Goal: Task Accomplishment & Management: Manage account settings

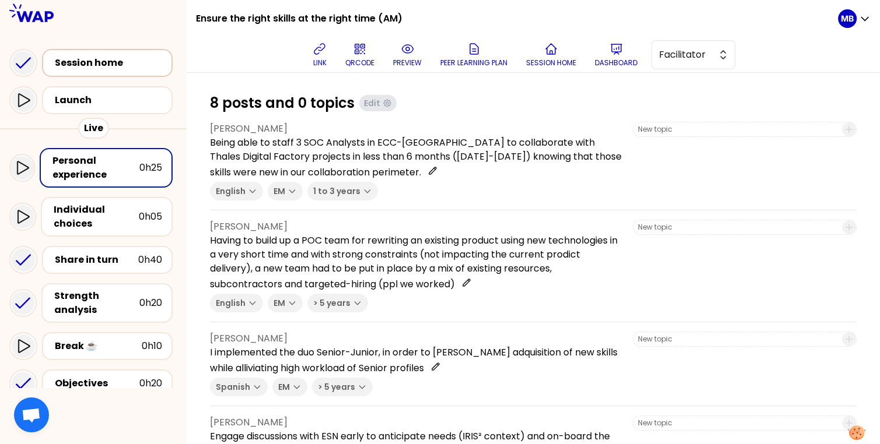
click at [119, 63] on div "Session home" at bounding box center [111, 63] width 112 height 14
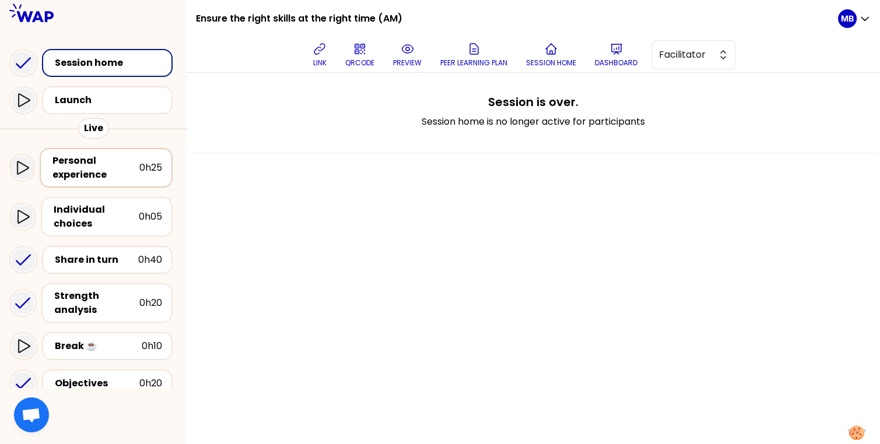
click at [117, 169] on div "Personal experience" at bounding box center [95, 168] width 87 height 28
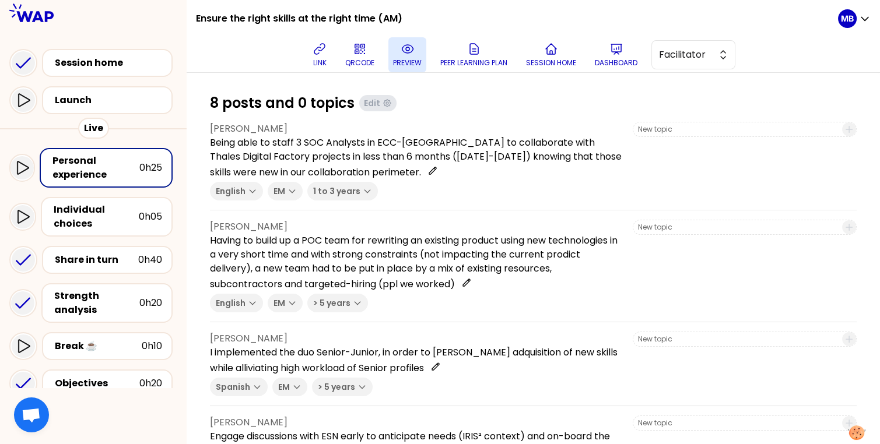
click at [404, 71] on button "preview" at bounding box center [407, 54] width 38 height 35
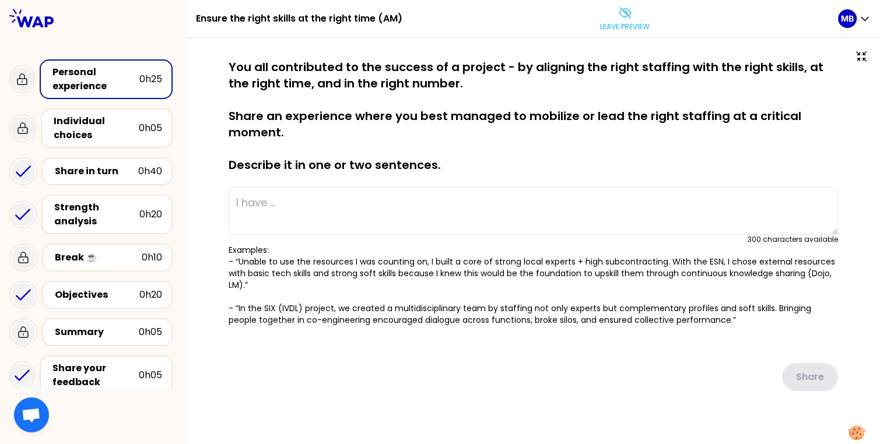
type textarea "Being able to staff 3 SOC Analysts in ECC-Romania to collaborate with Thales Di…"
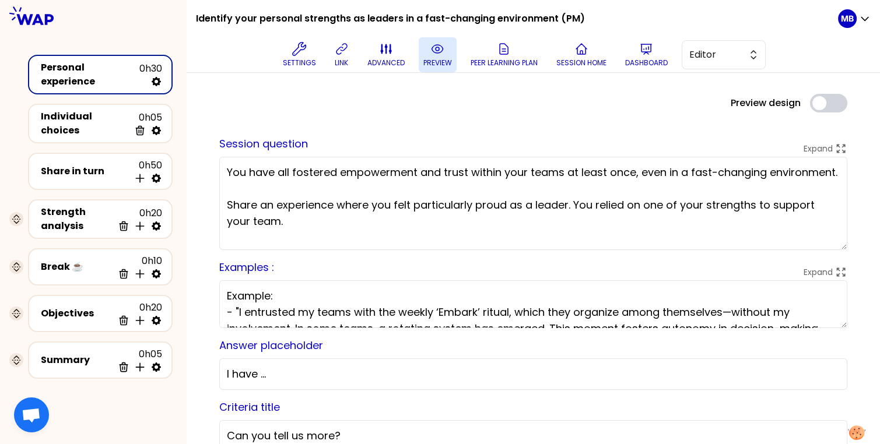
click at [436, 56] on button "preview" at bounding box center [438, 54] width 38 height 35
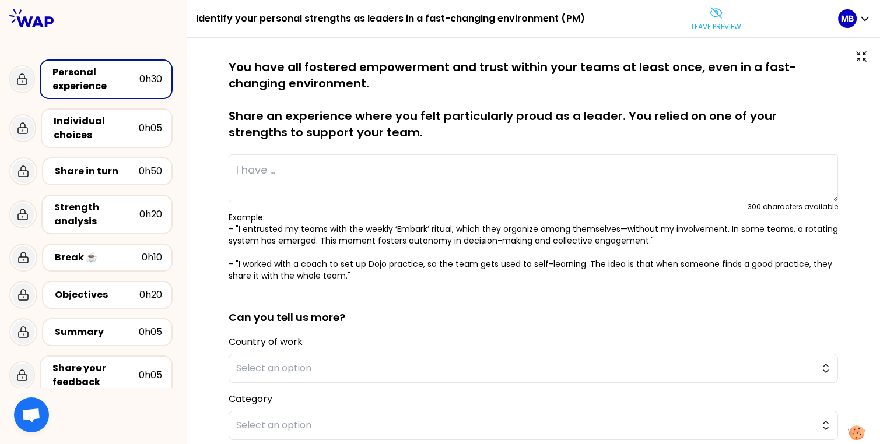
type textarea "A few months after I joined my new role, I delivered an documented a detailed f…"
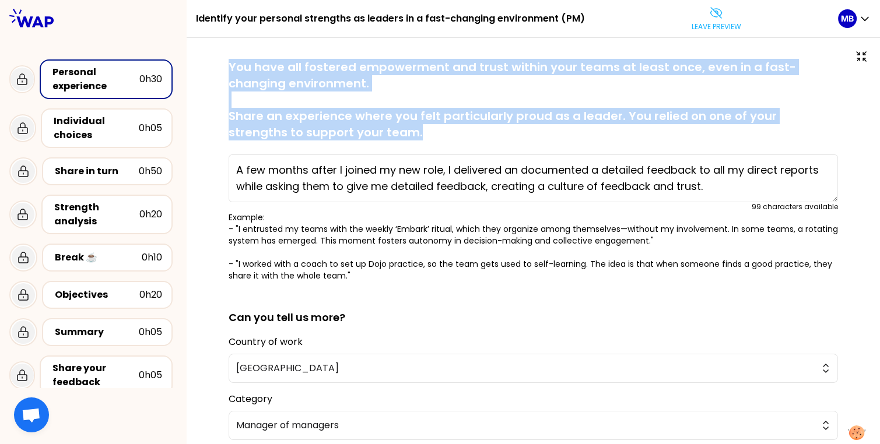
drag, startPoint x: 230, startPoint y: 65, endPoint x: 401, endPoint y: 154, distance: 192.0
click at [401, 154] on div "saved You have all fostered empowerment and trust within your teams at least on…" at bounding box center [534, 170] width 610 height 223
copy p "You have all fostered empowerment and trust within your teams at least once, ev…"
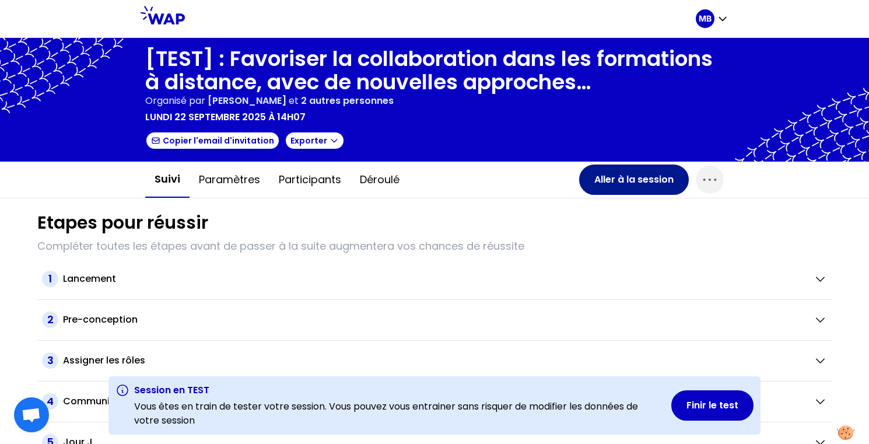
click at [631, 184] on button "Aller à la session" at bounding box center [634, 179] width 110 height 30
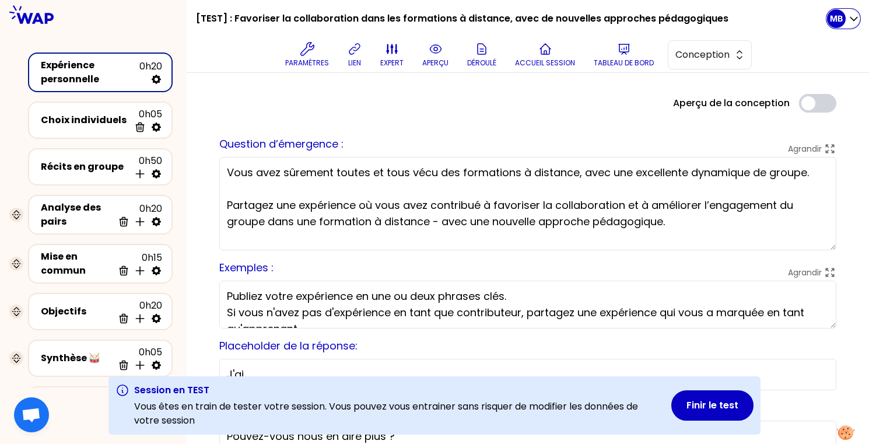
click at [828, 19] on div "MB" at bounding box center [836, 18] width 19 height 19
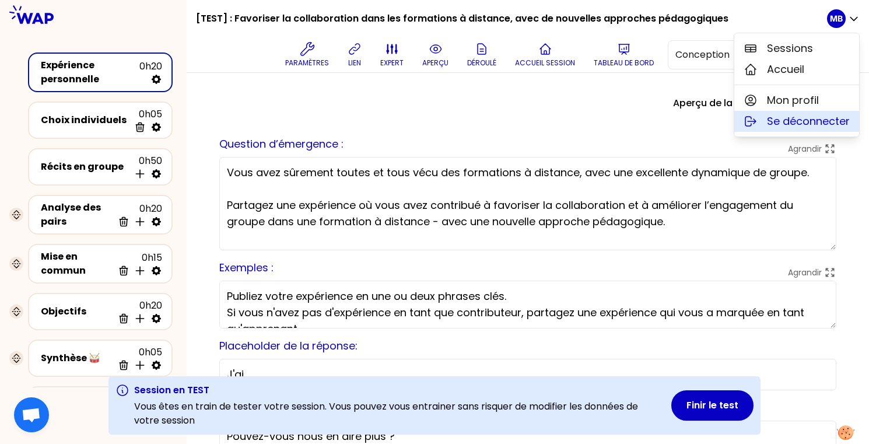
click at [770, 118] on span "Se déconnecter" at bounding box center [808, 121] width 83 height 16
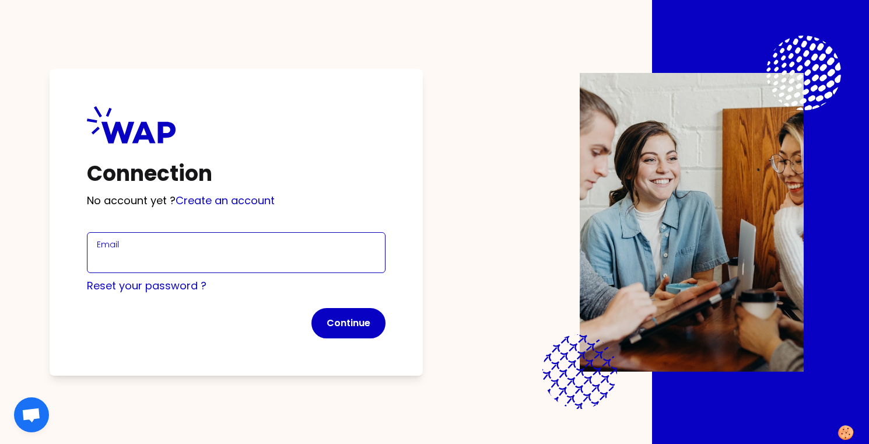
click at [124, 262] on input "Email" at bounding box center [236, 259] width 279 height 16
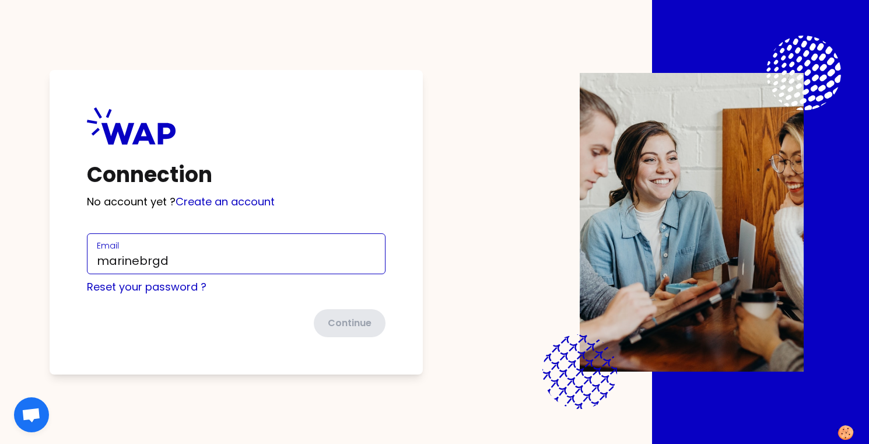
type input "marinebrgd@gmail.com"
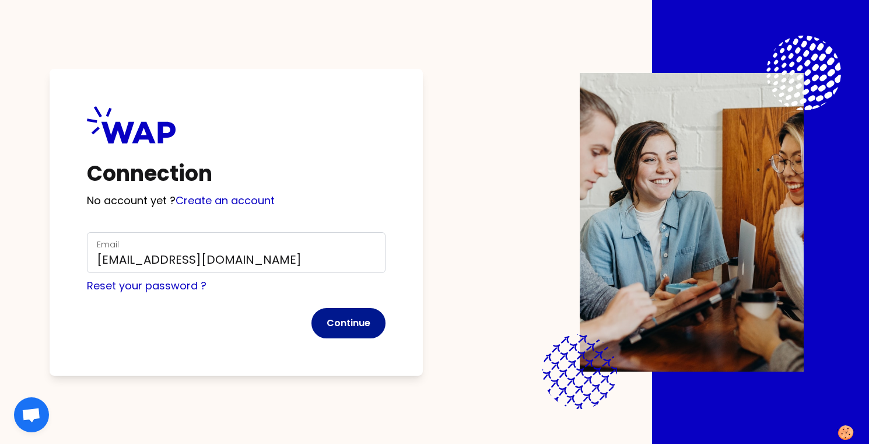
click at [349, 325] on button "Continue" at bounding box center [348, 323] width 74 height 30
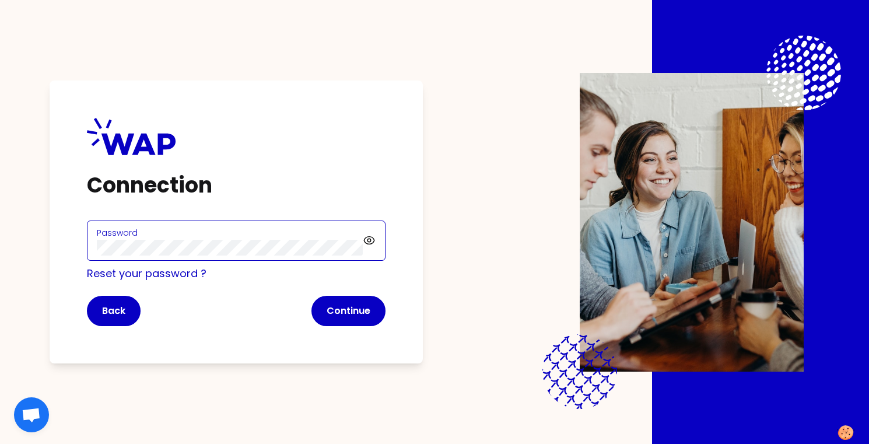
click button "Continue" at bounding box center [348, 311] width 74 height 30
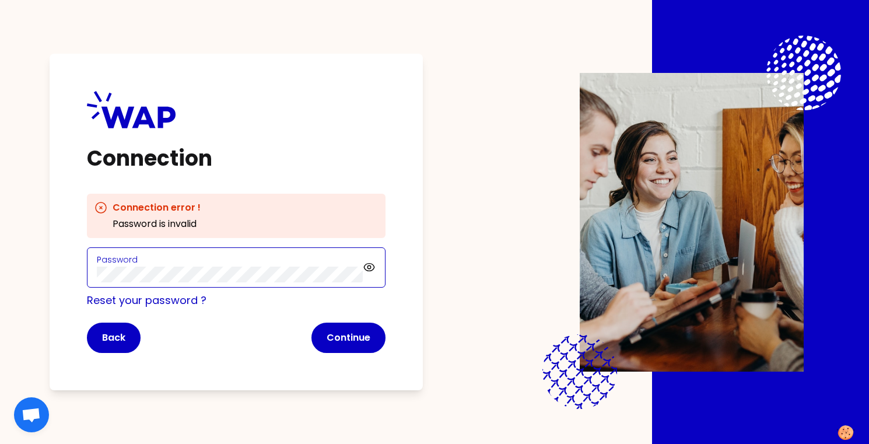
click at [22, 273] on div "Connection Connection error ! Password is invalid Password Reset your password …" at bounding box center [434, 222] width 869 height 444
click button "Continue" at bounding box center [348, 338] width 74 height 30
